Goal: Task Accomplishment & Management: Use online tool/utility

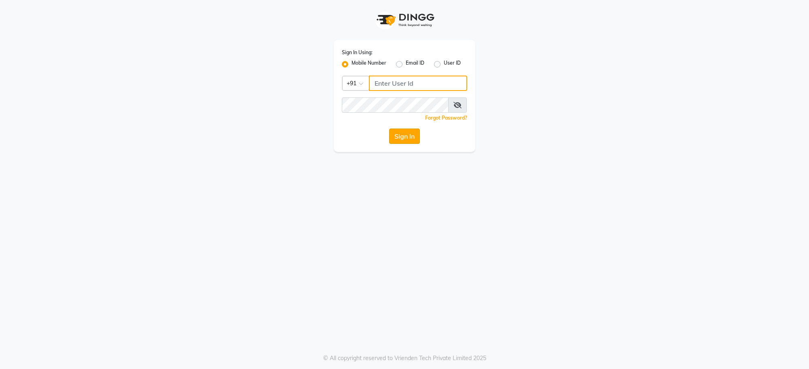
type input "7999981839"
click at [391, 136] on button "Sign In" at bounding box center [404, 136] width 31 height 15
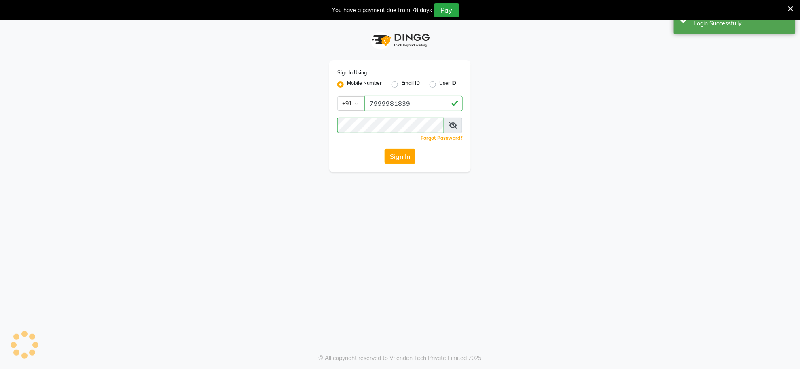
select select "service"
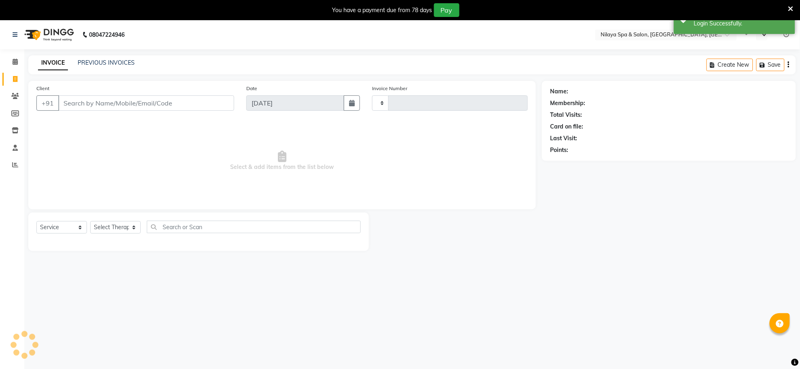
type input "1239"
select select "en"
select select "8283"
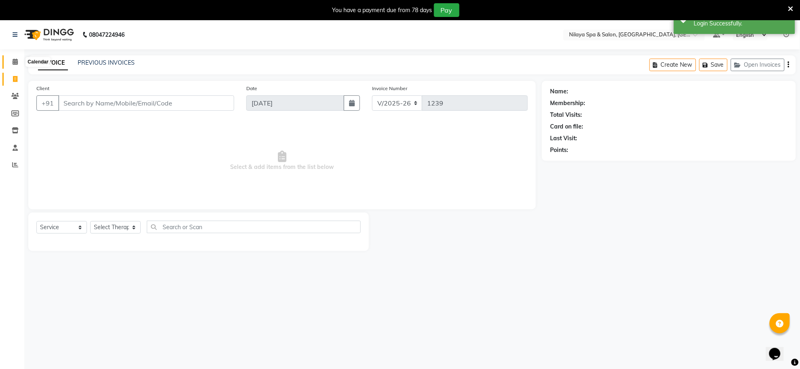
click at [14, 62] on icon at bounding box center [15, 62] width 5 height 6
